Goal: Book appointment/travel/reservation

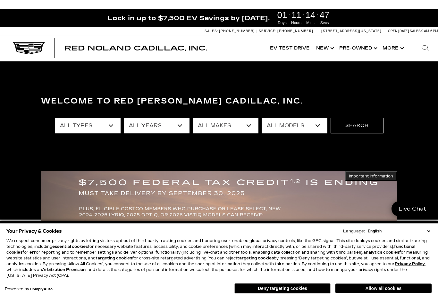
click at [362, 289] on button "Allow all cookies" at bounding box center [384, 288] width 96 height 10
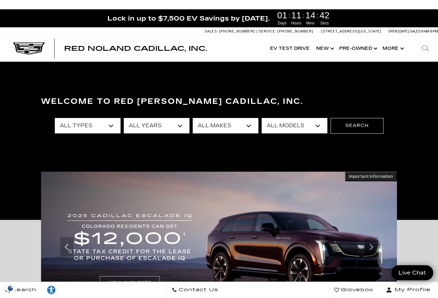
click at [391, 50] on button "Show More" at bounding box center [393, 49] width 27 height 26
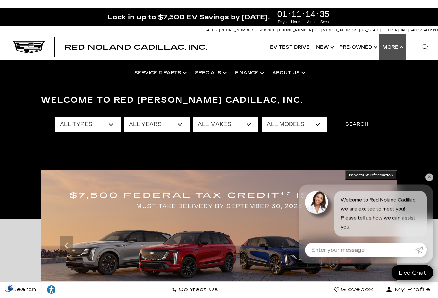
scroll to position [1, 0]
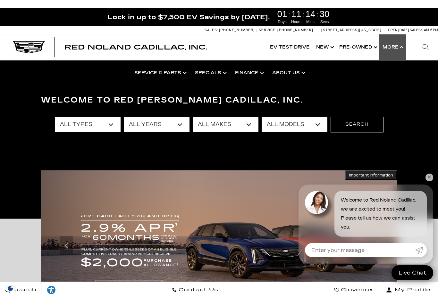
click at [150, 151] on div "Welcome to Red [PERSON_NAME] Cadillac, Inc. All Types New Used Certified Used D…" at bounding box center [219, 139] width 438 height 96
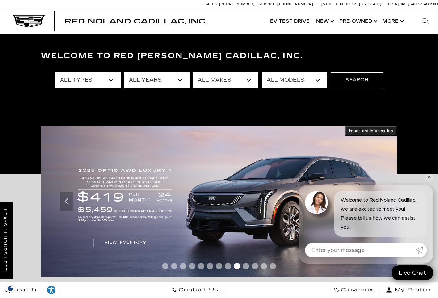
scroll to position [0, 0]
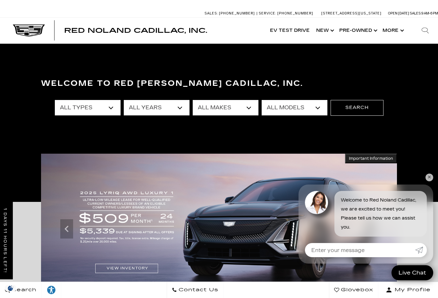
click at [429, 179] on link "✕" at bounding box center [430, 177] width 8 height 8
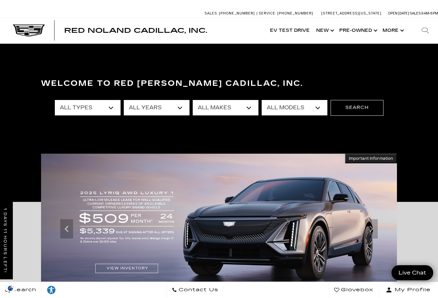
click at [395, 31] on button "Show More" at bounding box center [393, 31] width 27 height 26
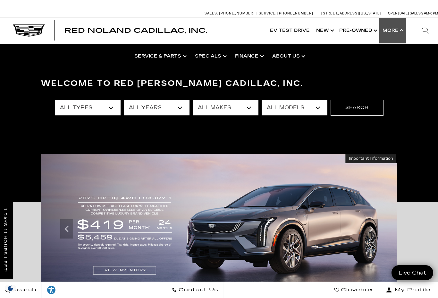
click at [0, 0] on link "Schedule Service" at bounding box center [0, 0] width 0 height 0
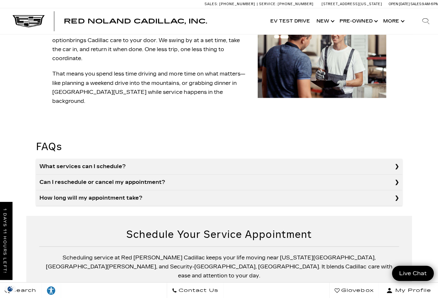
scroll to position [579, 0]
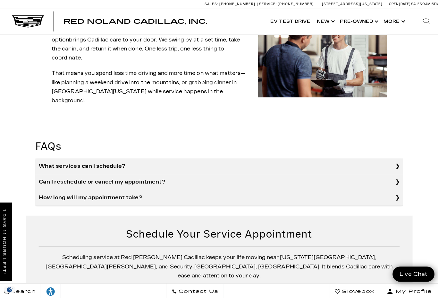
click at [202, 285] on p "When you’re ready to book, contact us , use the online tool, or arrange pickup …" at bounding box center [218, 289] width 359 height 9
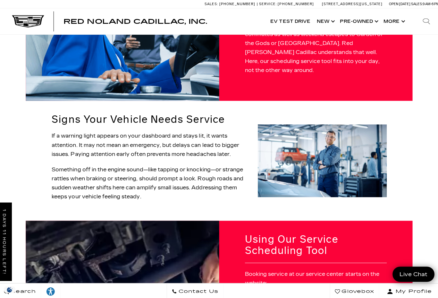
scroll to position [0, 0]
